Goal: Transaction & Acquisition: Book appointment/travel/reservation

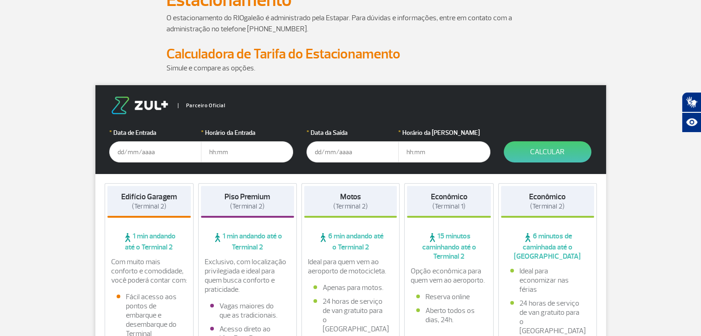
scroll to position [92, 0]
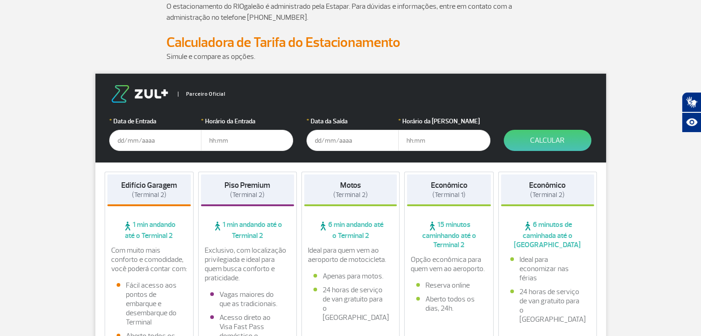
click at [126, 140] on input "text" at bounding box center [155, 140] width 92 height 21
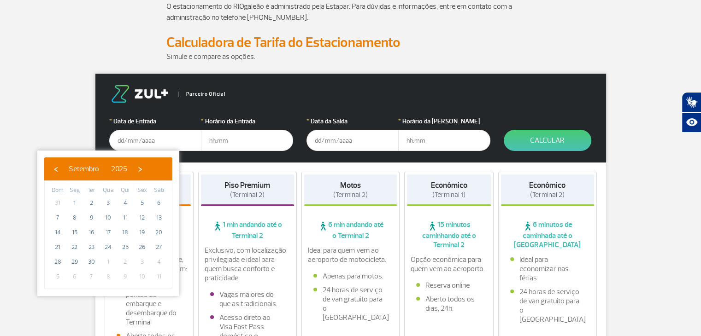
click at [316, 141] on input "text" at bounding box center [352, 140] width 92 height 21
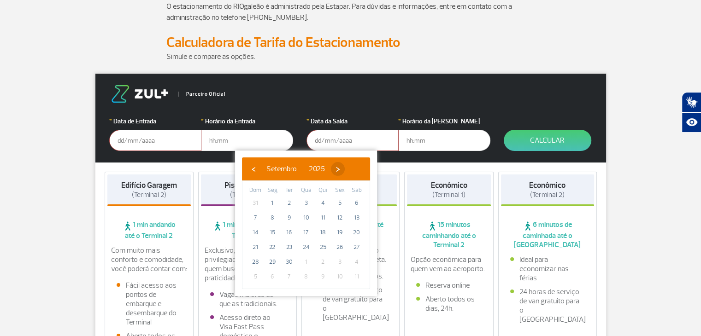
click at [345, 168] on span "›" at bounding box center [338, 169] width 14 height 14
click at [254, 218] on span "5" at bounding box center [255, 218] width 15 height 15
type input "[DATE]"
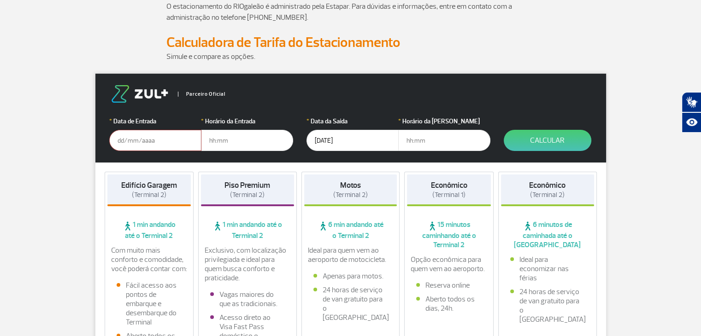
click at [406, 139] on input "text" at bounding box center [444, 140] width 92 height 21
type input "08:00"
click at [556, 137] on button "Calcular" at bounding box center [548, 140] width 88 height 21
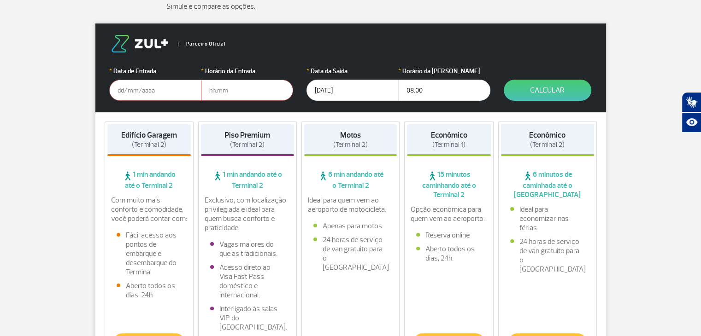
scroll to position [138, 0]
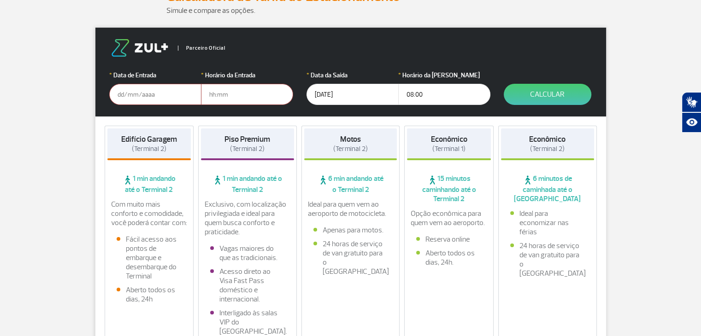
click at [559, 142] on strong "Econômico" at bounding box center [547, 140] width 36 height 10
click at [564, 91] on button "Calcular" at bounding box center [548, 94] width 88 height 21
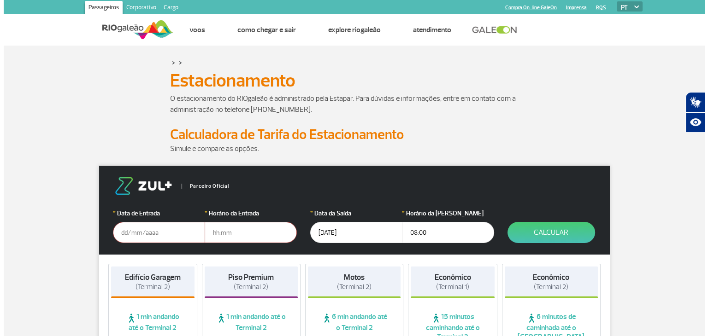
scroll to position [0, 0]
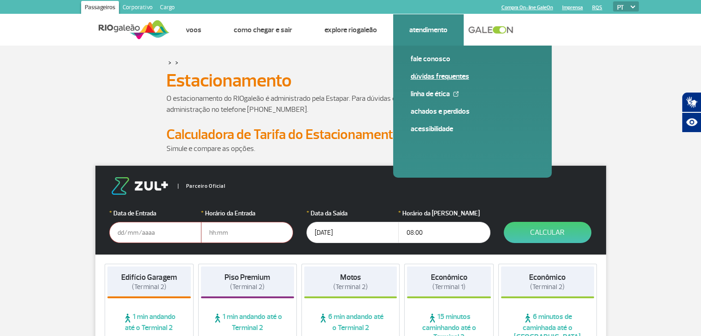
click at [434, 76] on link "Dúvidas Frequentes" at bounding box center [473, 76] width 124 height 10
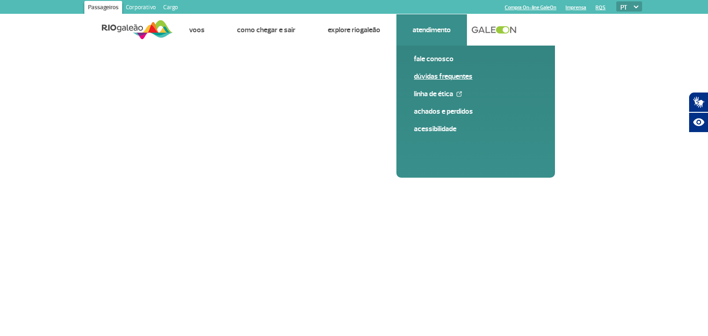
click at [443, 74] on link "Dúvidas Frequentes" at bounding box center [476, 76] width 124 height 10
